Goal: Complete application form

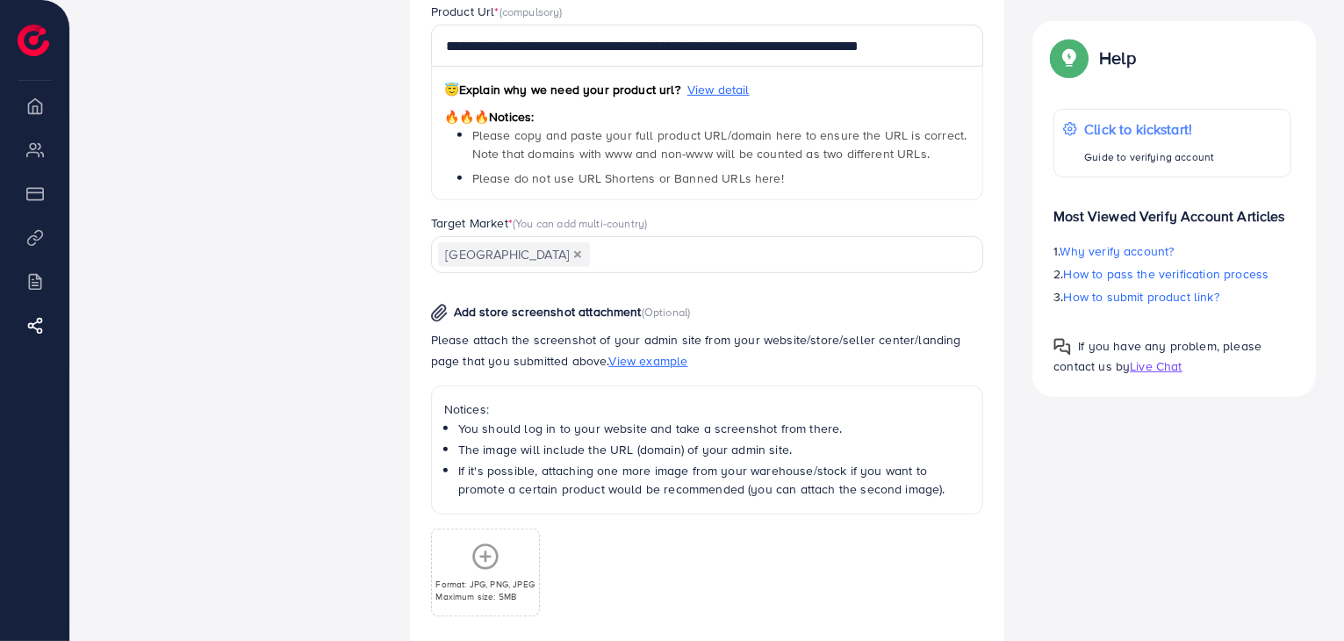
scroll to position [863, 0]
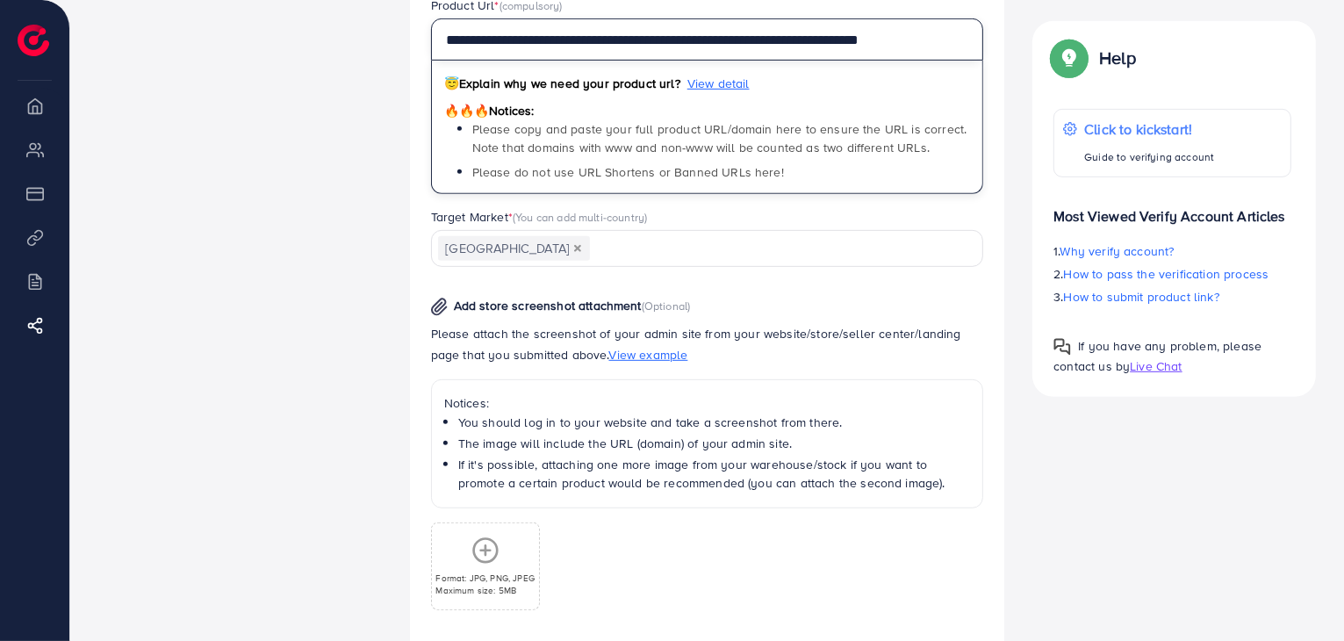
drag, startPoint x: 946, startPoint y: 39, endPoint x: 437, endPoint y: 47, distance: 509.2
click at [437, 47] on input "**********" at bounding box center [707, 39] width 553 height 42
paste input "text"
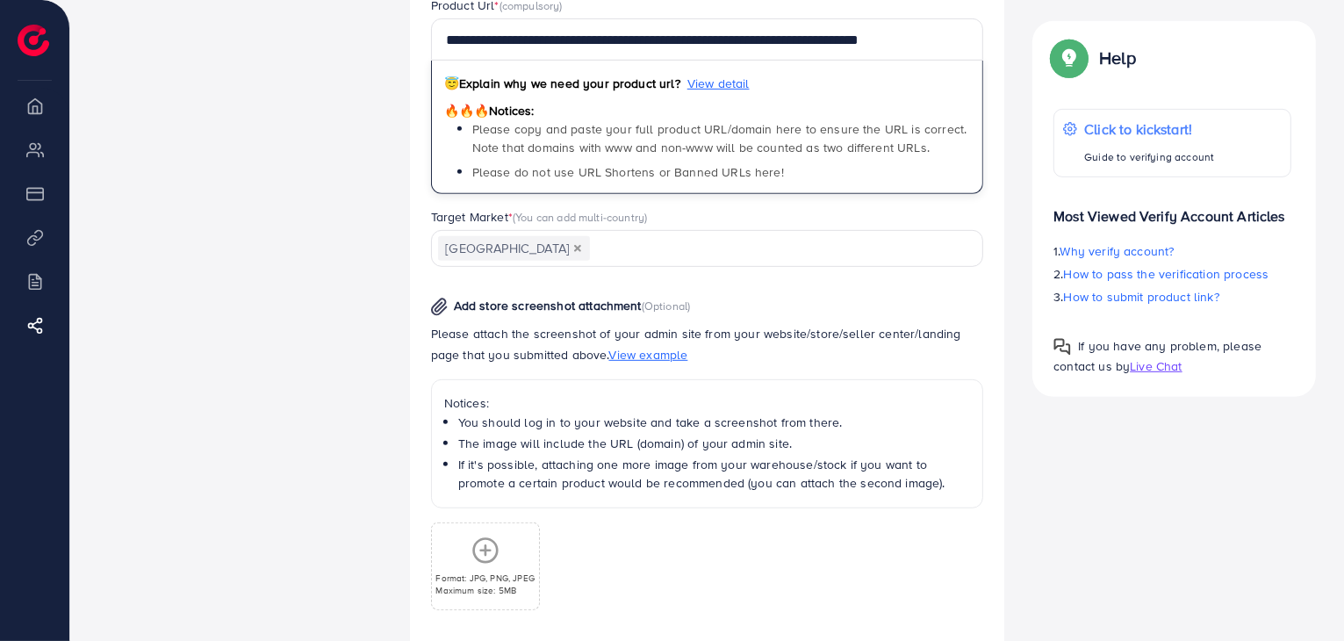
click at [426, 104] on div "**********" at bounding box center [707, 102] width 581 height 212
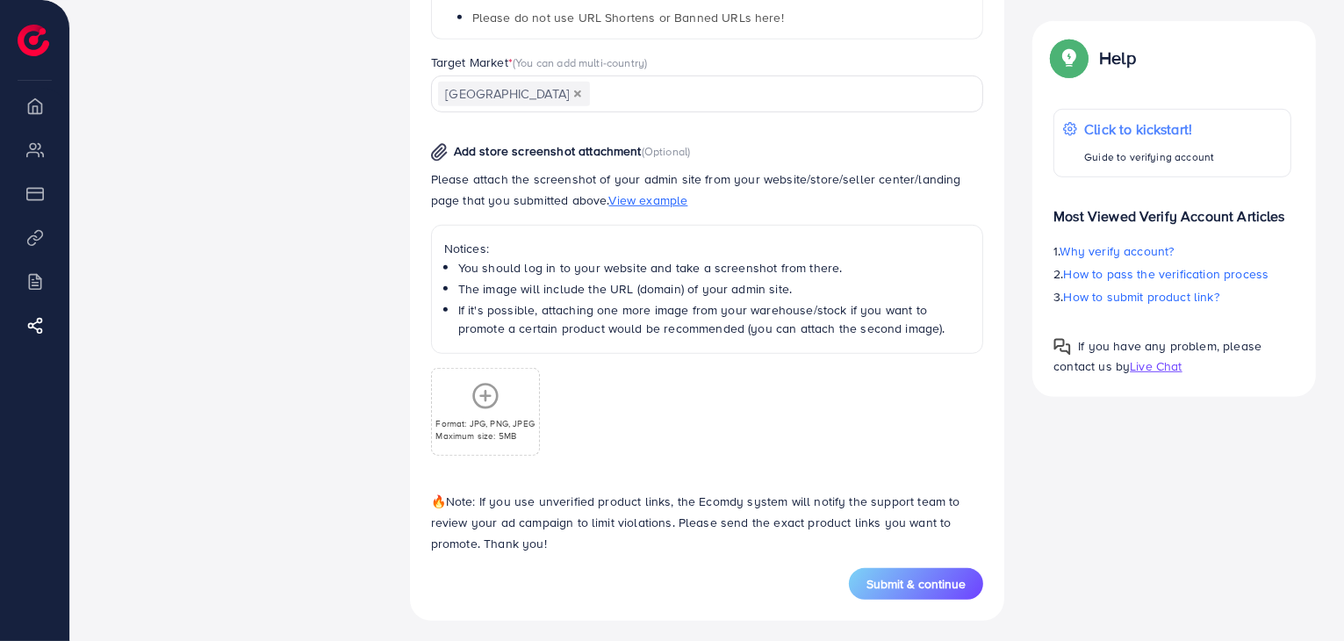
scroll to position [1024, 0]
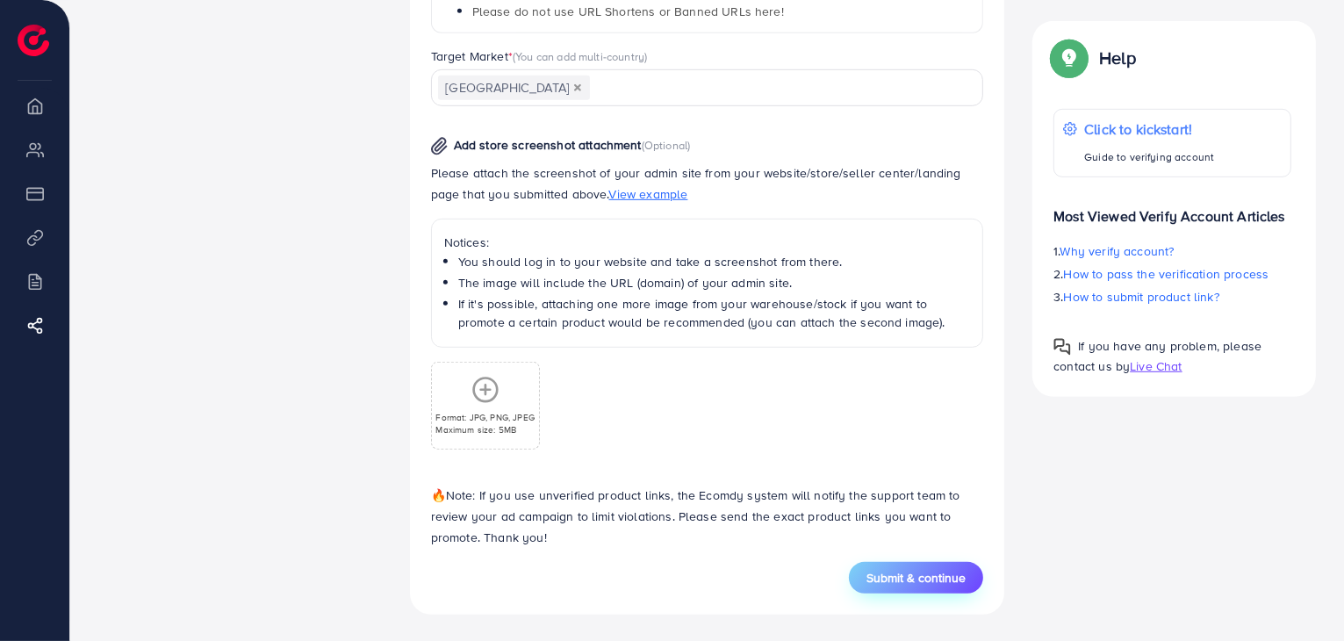
click at [930, 571] on span "Submit & continue" at bounding box center [915, 578] width 99 height 18
type input "**********"
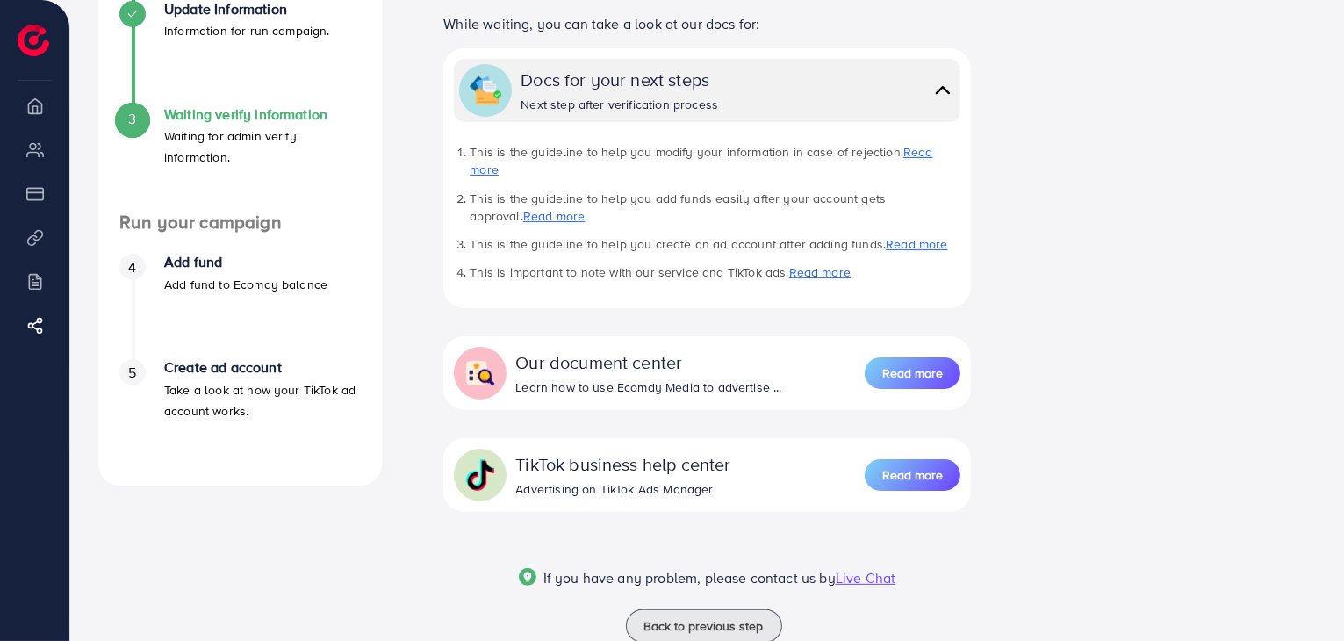
scroll to position [351, 0]
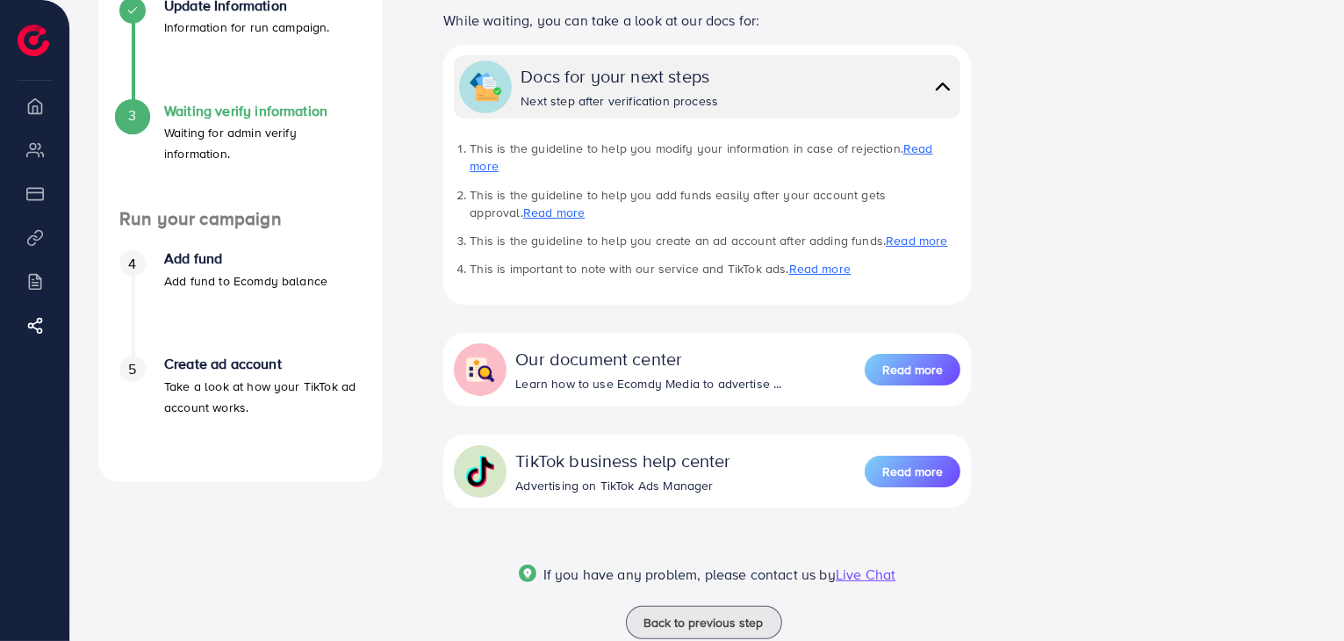
click at [934, 499] on div "Thank you for your submission! Thank you for your submission! Our team will rev…" at bounding box center [707, 198] width 586 height 881
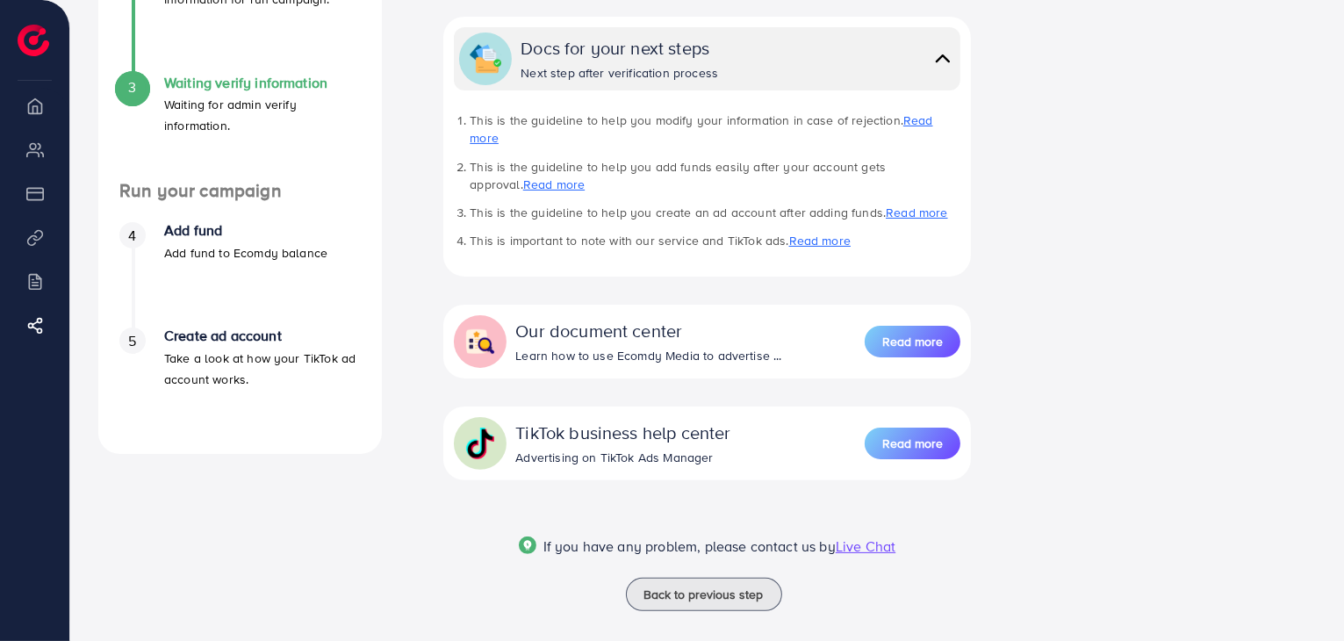
scroll to position [365, 0]
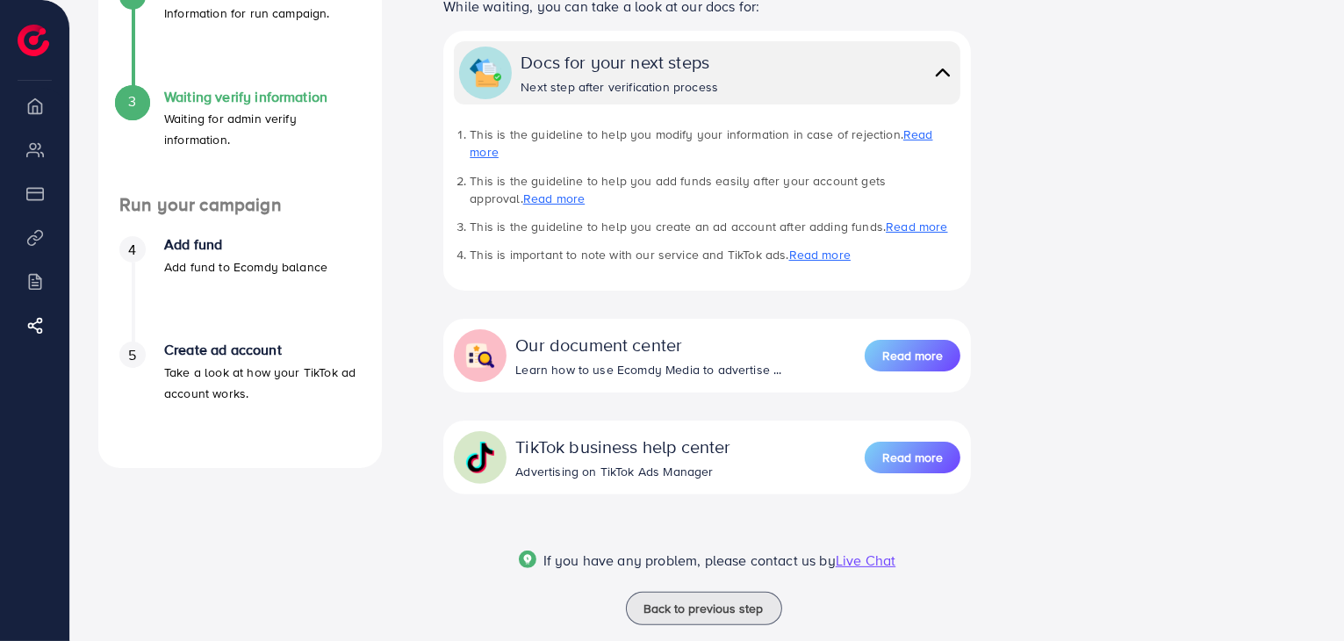
click at [846, 610] on div "Thank you for your submission! Thank you for your submission! Our team will rev…" at bounding box center [707, 195] width 623 height 902
click at [888, 550] on span "Live Chat" at bounding box center [866, 559] width 60 height 19
click at [887, 550] on span "Live Chat" at bounding box center [866, 559] width 60 height 19
click at [935, 449] on span "Read more" at bounding box center [912, 458] width 61 height 18
click at [853, 550] on span "Live Chat" at bounding box center [866, 559] width 60 height 19
